Goal: Task Accomplishment & Management: Use online tool/utility

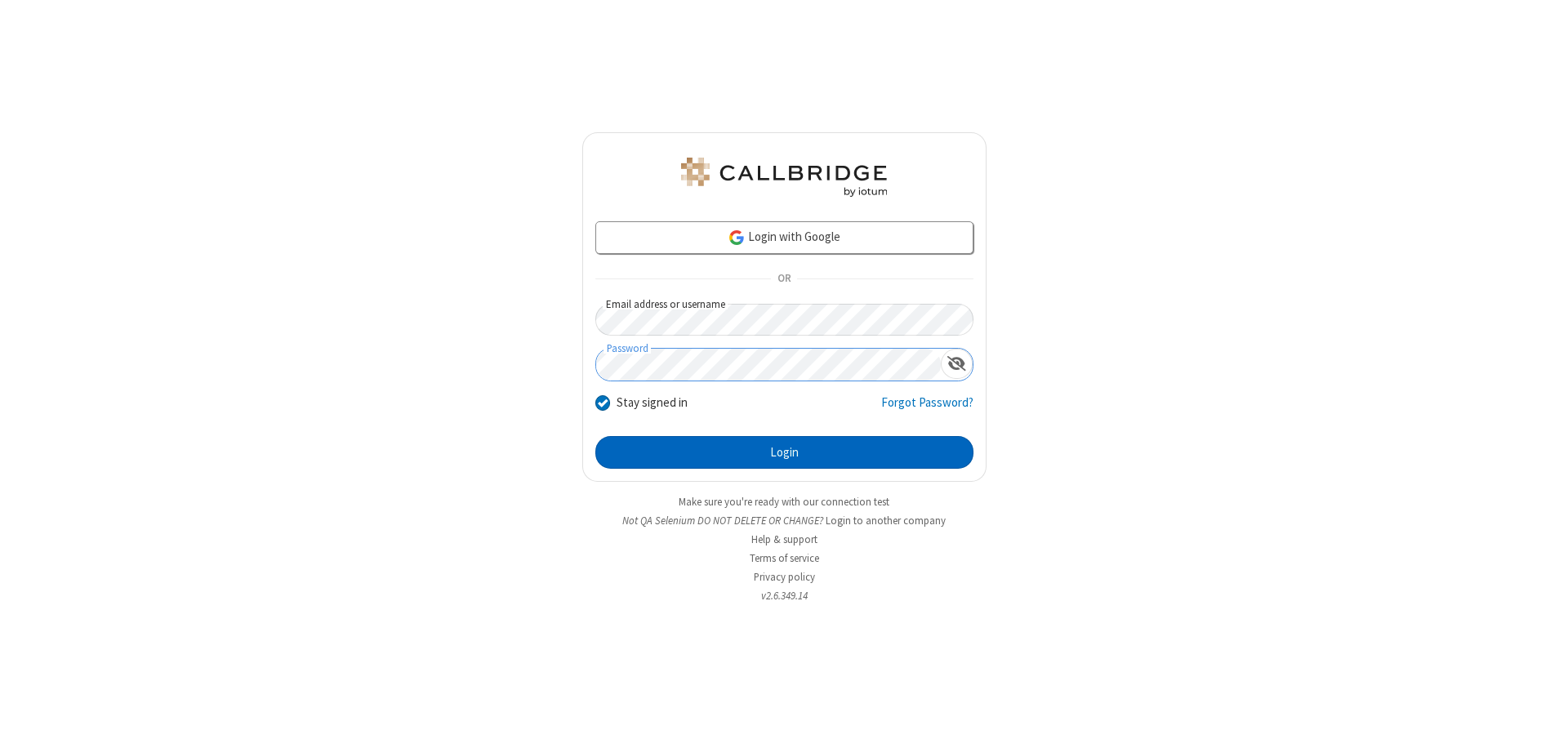
click at [784, 453] on button "Login" at bounding box center [784, 453] width 378 height 33
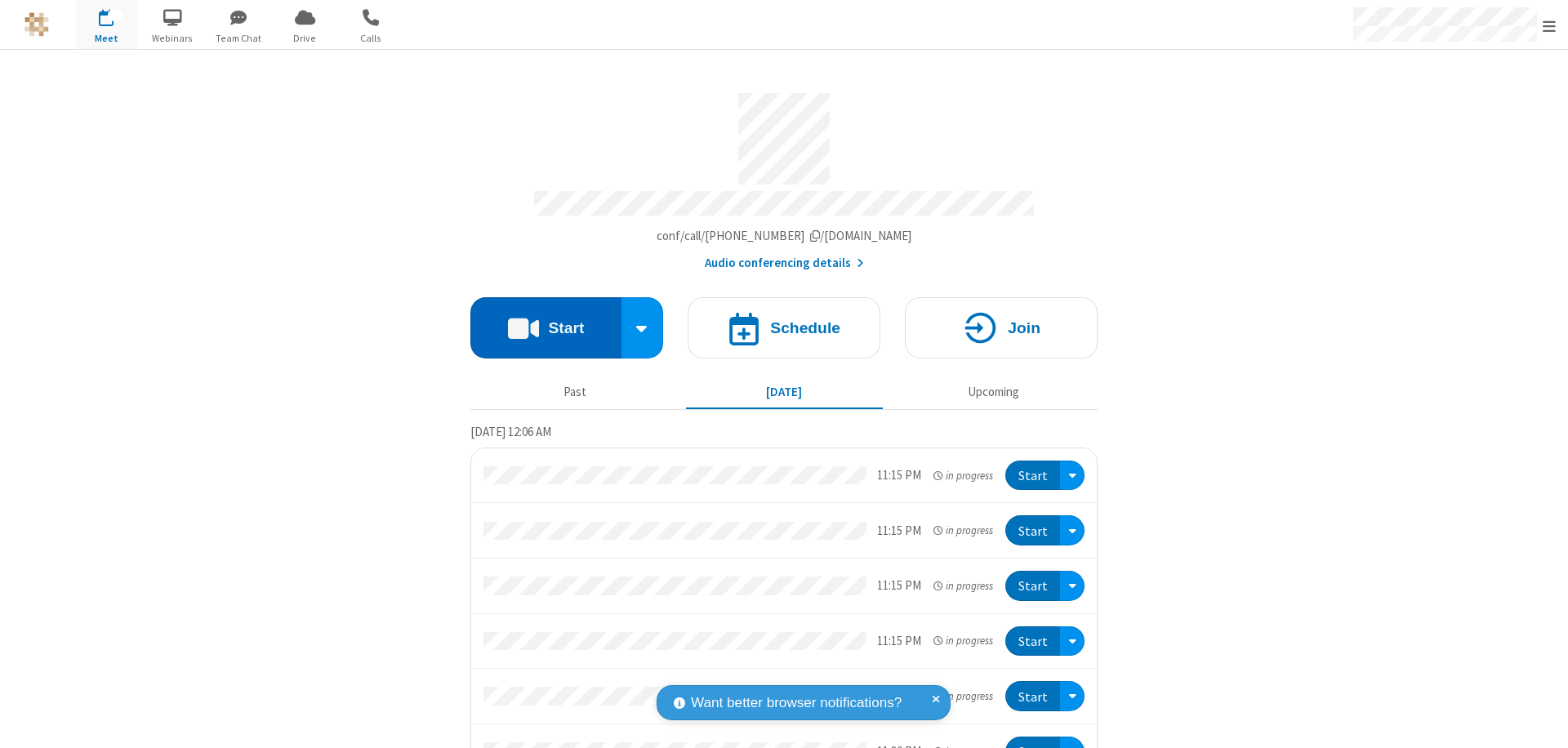
click at [539, 320] on button "Start" at bounding box center [546, 327] width 151 height 61
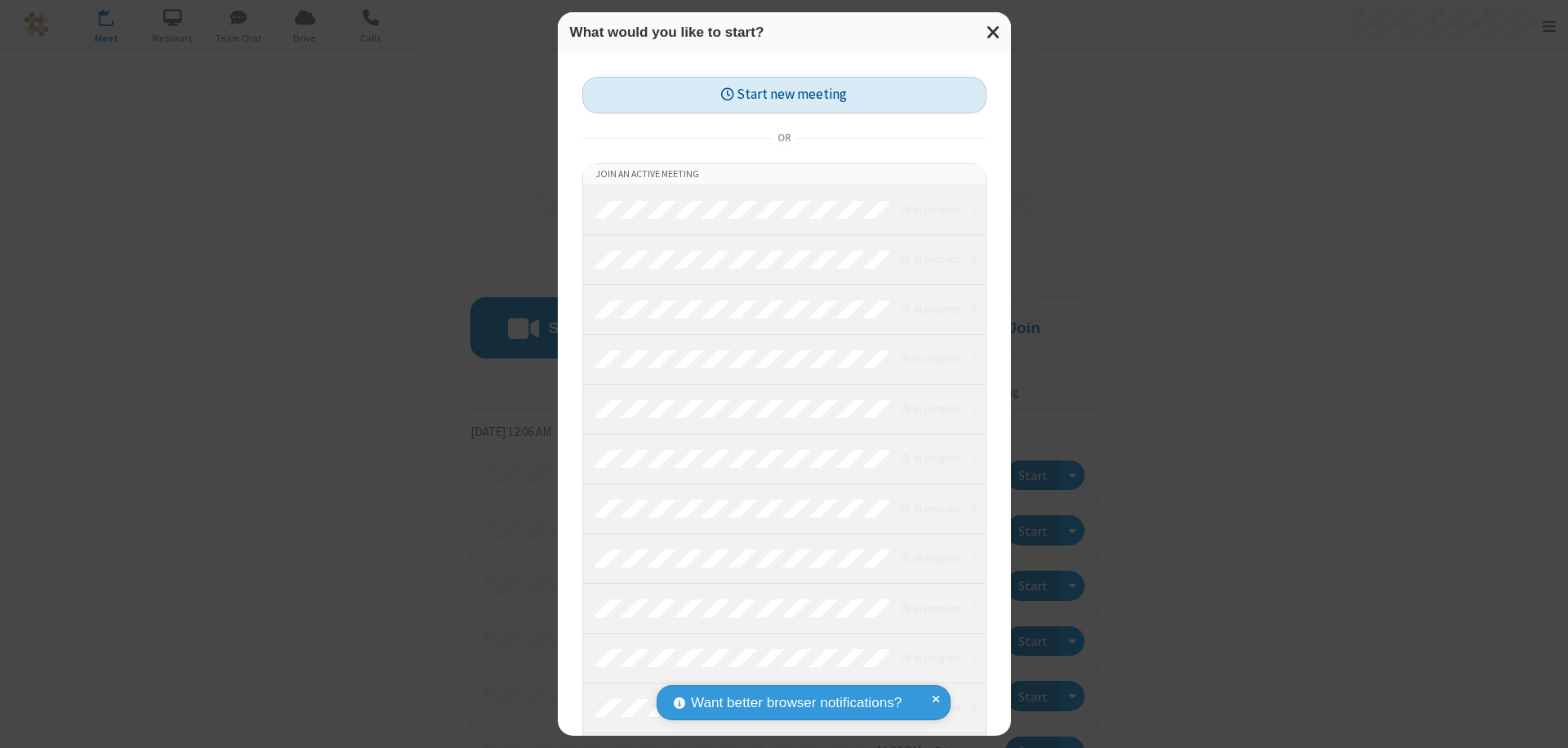
click at [784, 94] on button "Start new meeting" at bounding box center [784, 95] width 404 height 37
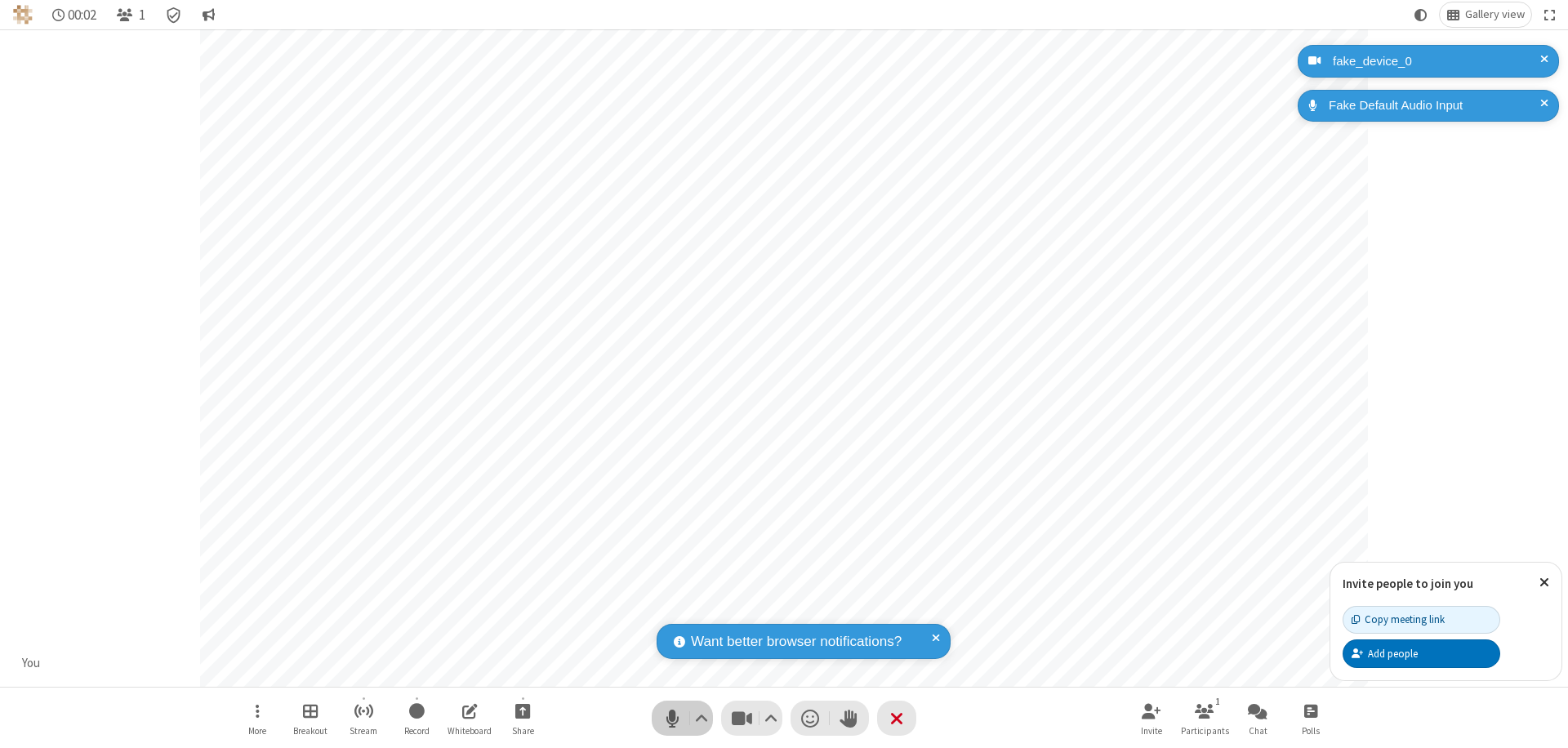
click at [672, 718] on span "Mute (⌘+Shift+A)" at bounding box center [672, 718] width 25 height 24
click at [672, 718] on span "Unmute (⌘+Shift+A)" at bounding box center [672, 718] width 25 height 24
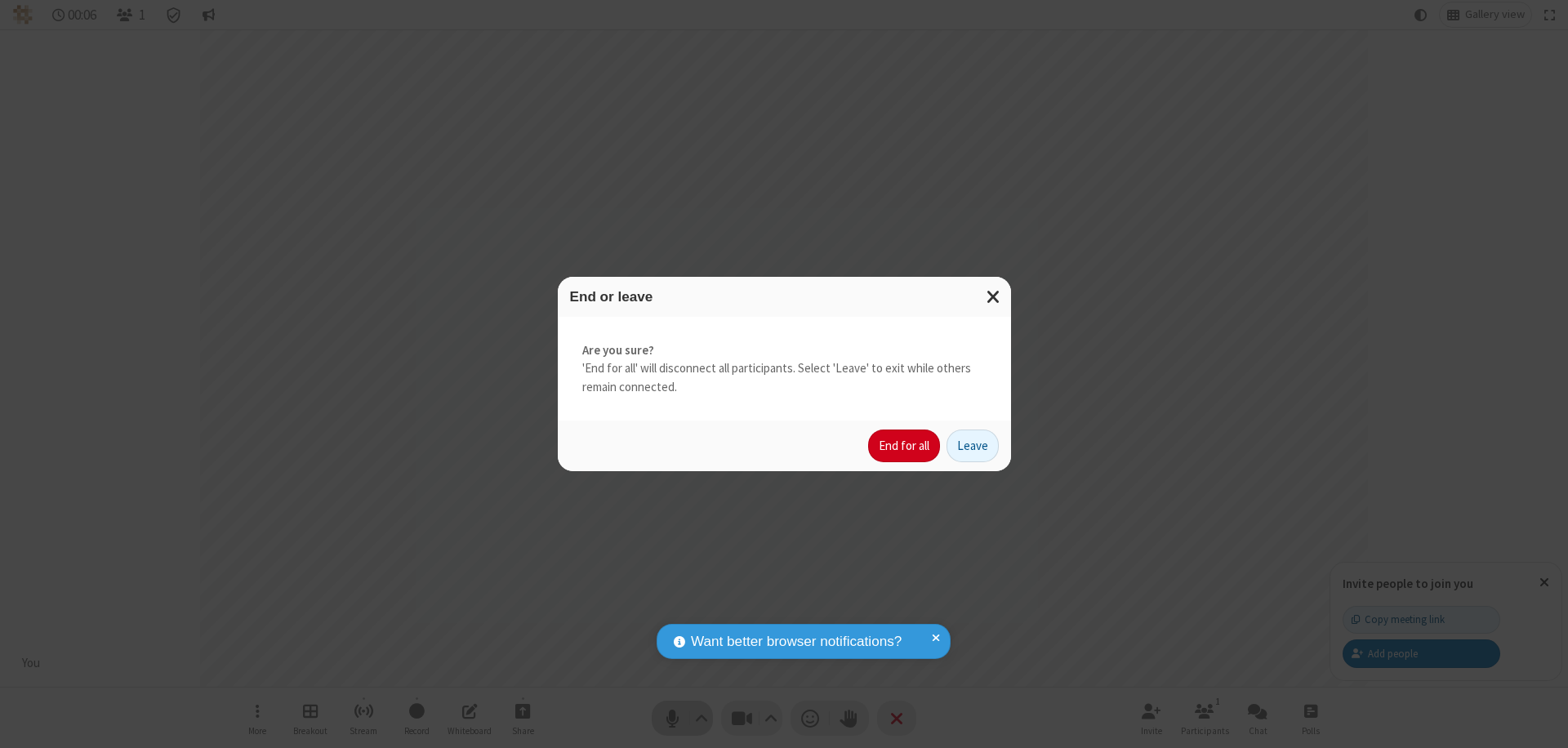
click at [905, 446] on button "End for all" at bounding box center [905, 445] width 72 height 33
